Goal: Communication & Community: Ask a question

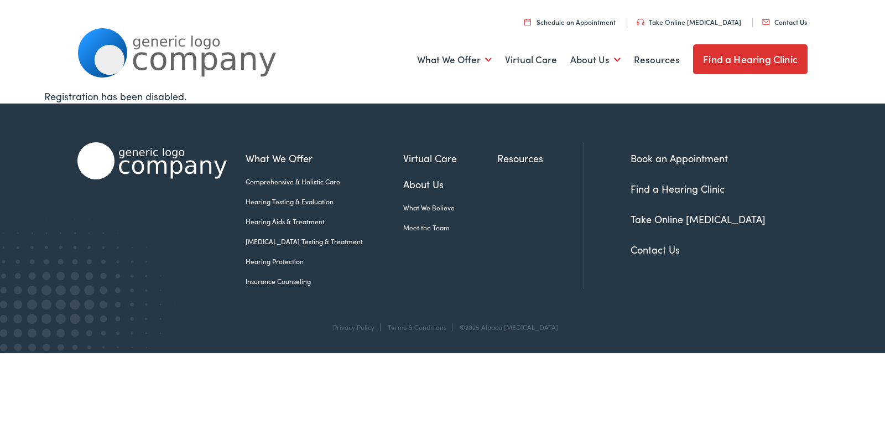
click at [763, 17] on link "Contact Us" at bounding box center [785, 21] width 45 height 9
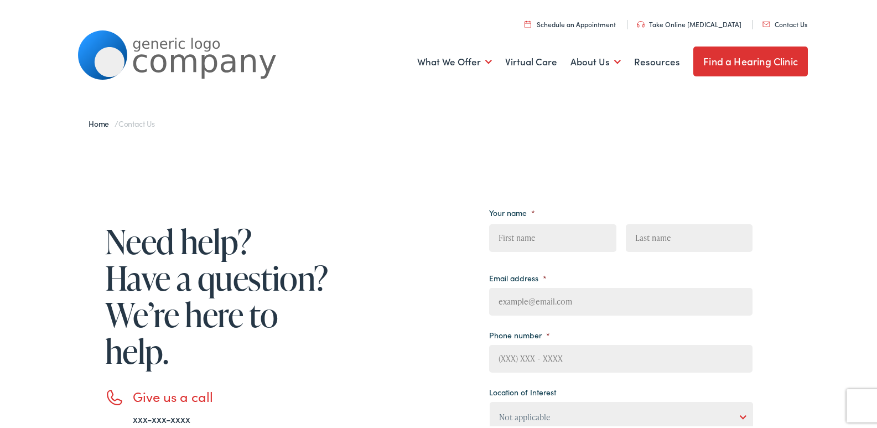
scroll to position [240, 0]
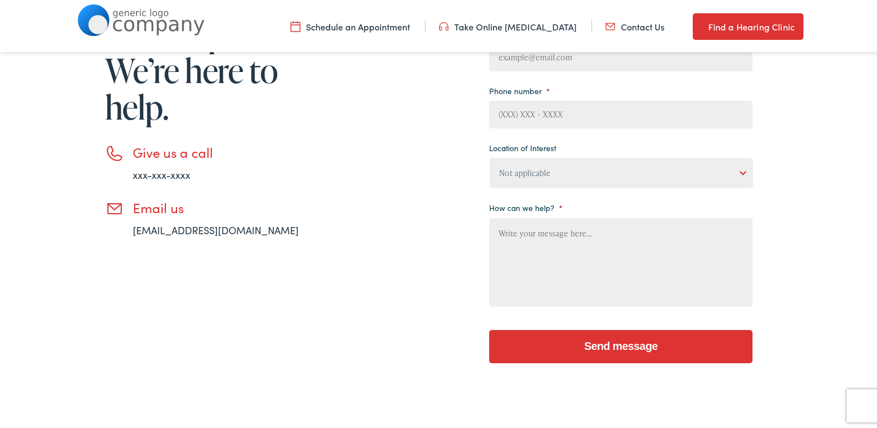
drag, startPoint x: 527, startPoint y: 227, endPoint x: 532, endPoint y: 225, distance: 6.0
click at [528, 226] on textarea "How can we help? *" at bounding box center [620, 260] width 263 height 89
paste textarea "Wikipedia is considered to be the World’s most significant tool for reference m…"
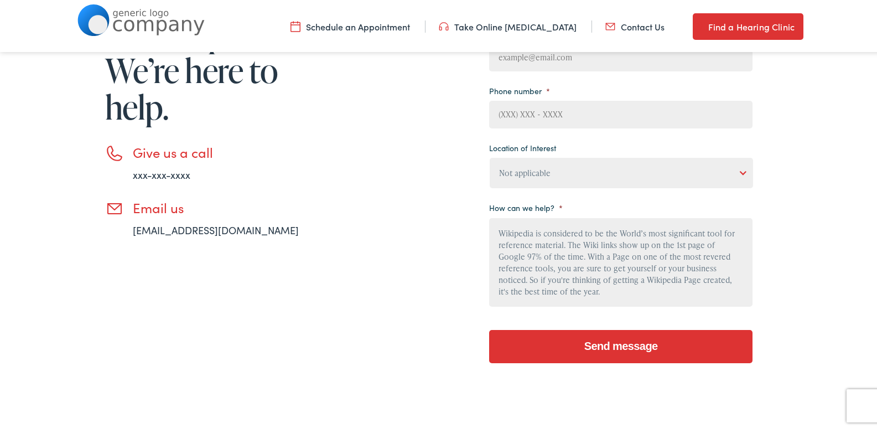
scroll to position [118, 0]
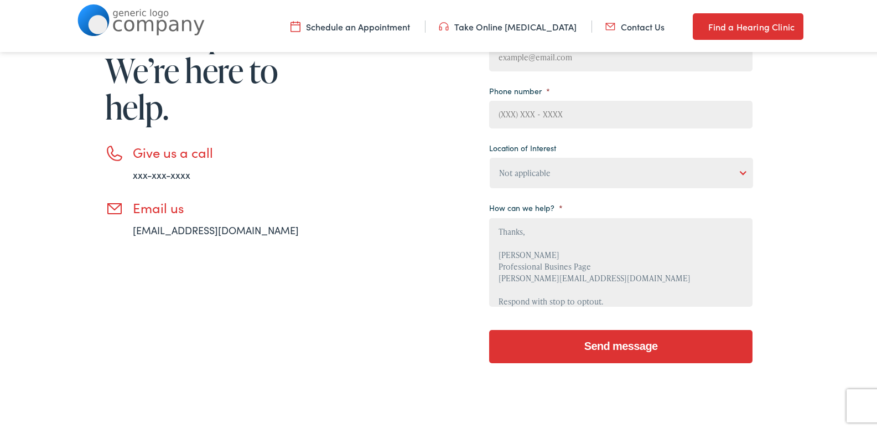
type textarea "Wikipedia is considered to be the World’s most significant tool for reference m…"
click at [550, 188] on ul "Your name * First Last Email address * Phone number * Location of Interest Not …" at bounding box center [620, 132] width 263 height 349
click at [554, 172] on select "Not applicable Estes Audiology, Seguin Estes Audiology, San Antonio Estes Audio…" at bounding box center [621, 171] width 263 height 30
select select "Estes Audiology, Marble Falls"
click at [490, 156] on select "Not applicable Estes Audiology, Seguin Estes Audiology, San Antonio Estes Audio…" at bounding box center [621, 171] width 263 height 30
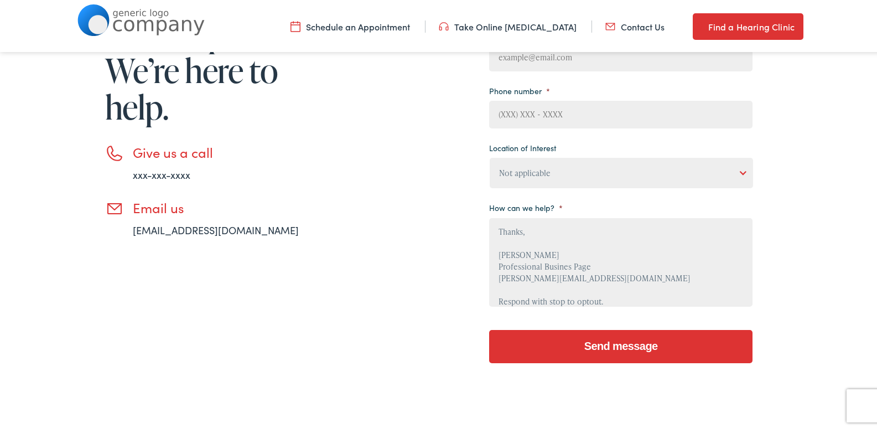
drag, startPoint x: 557, startPoint y: 119, endPoint x: 566, endPoint y: 118, distance: 9.5
click at [557, 119] on input "Phone number *" at bounding box center [620, 113] width 263 height 28
type input "8149805065"
type input "James"
type input "Clark"
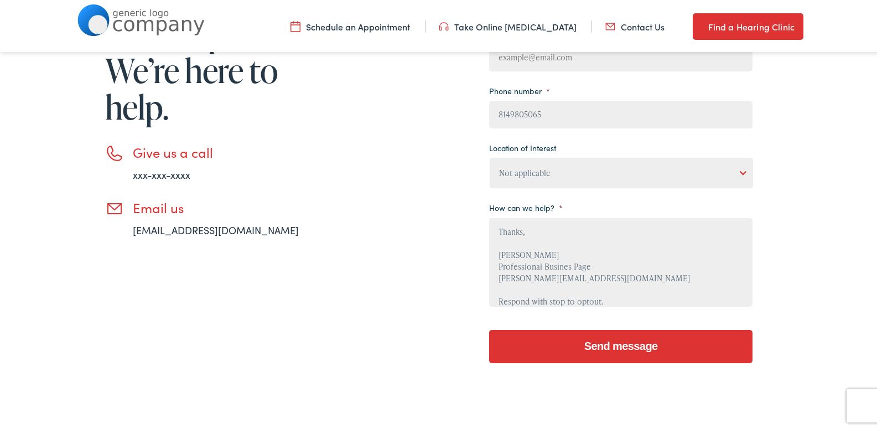
type input "James@Professionalbusinesspage.com"
drag, startPoint x: 601, startPoint y: 280, endPoint x: 601, endPoint y: 273, distance: 6.6
click at [601, 279] on textarea "Wikipedia is considered to be the World’s most significant tool for reference m…" at bounding box center [620, 260] width 263 height 89
click at [589, 353] on input "Send message" at bounding box center [620, 344] width 263 height 33
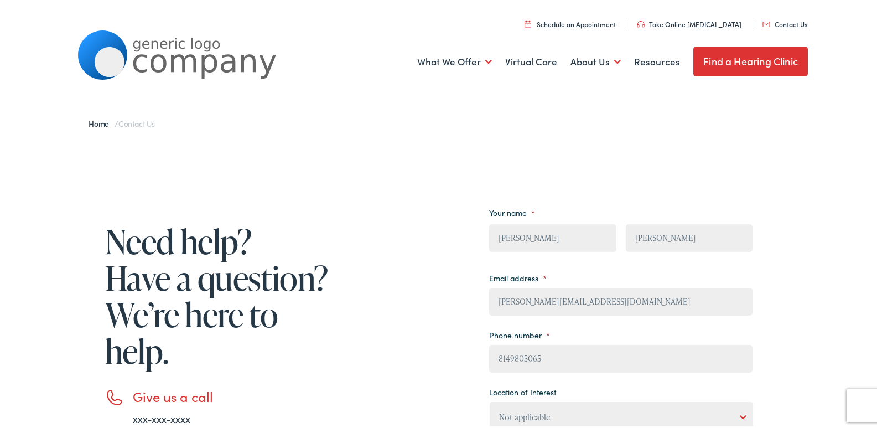
scroll to position [240, 0]
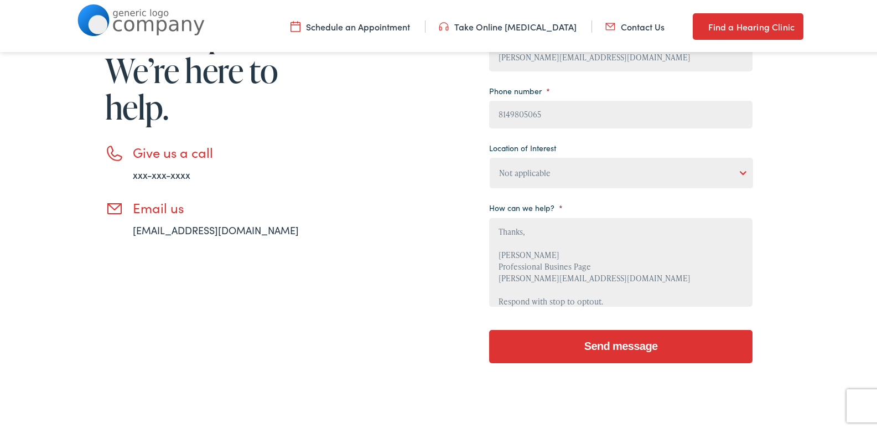
click at [589, 344] on input "Send message" at bounding box center [620, 344] width 263 height 33
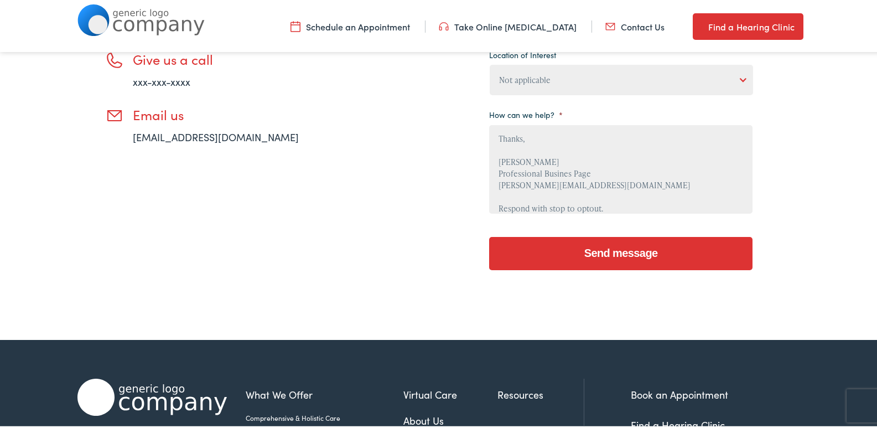
scroll to position [480, 0]
